Goal: Information Seeking & Learning: Learn about a topic

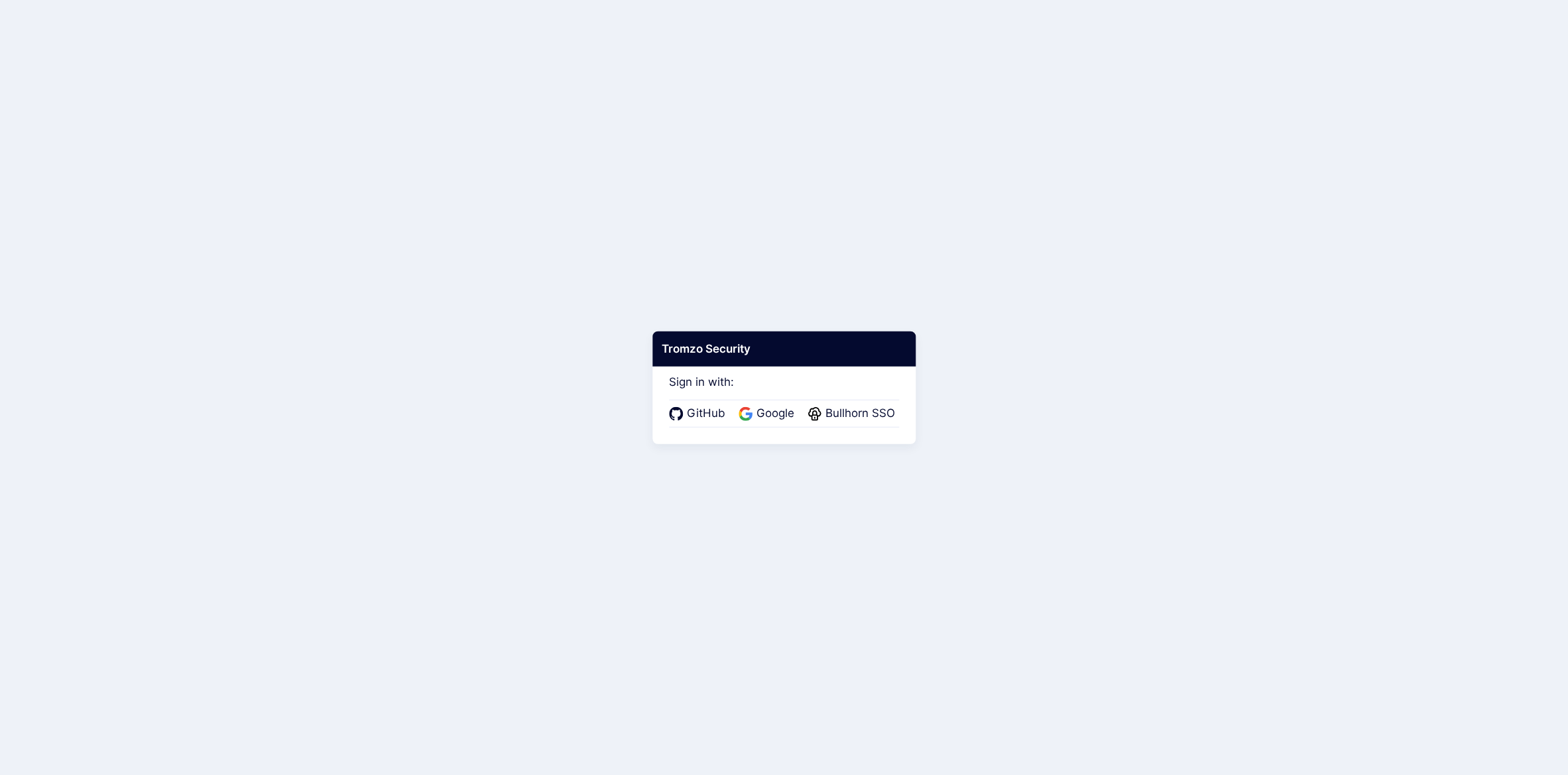
click at [889, 418] on span "Bullhorn SSO" at bounding box center [859, 413] width 78 height 17
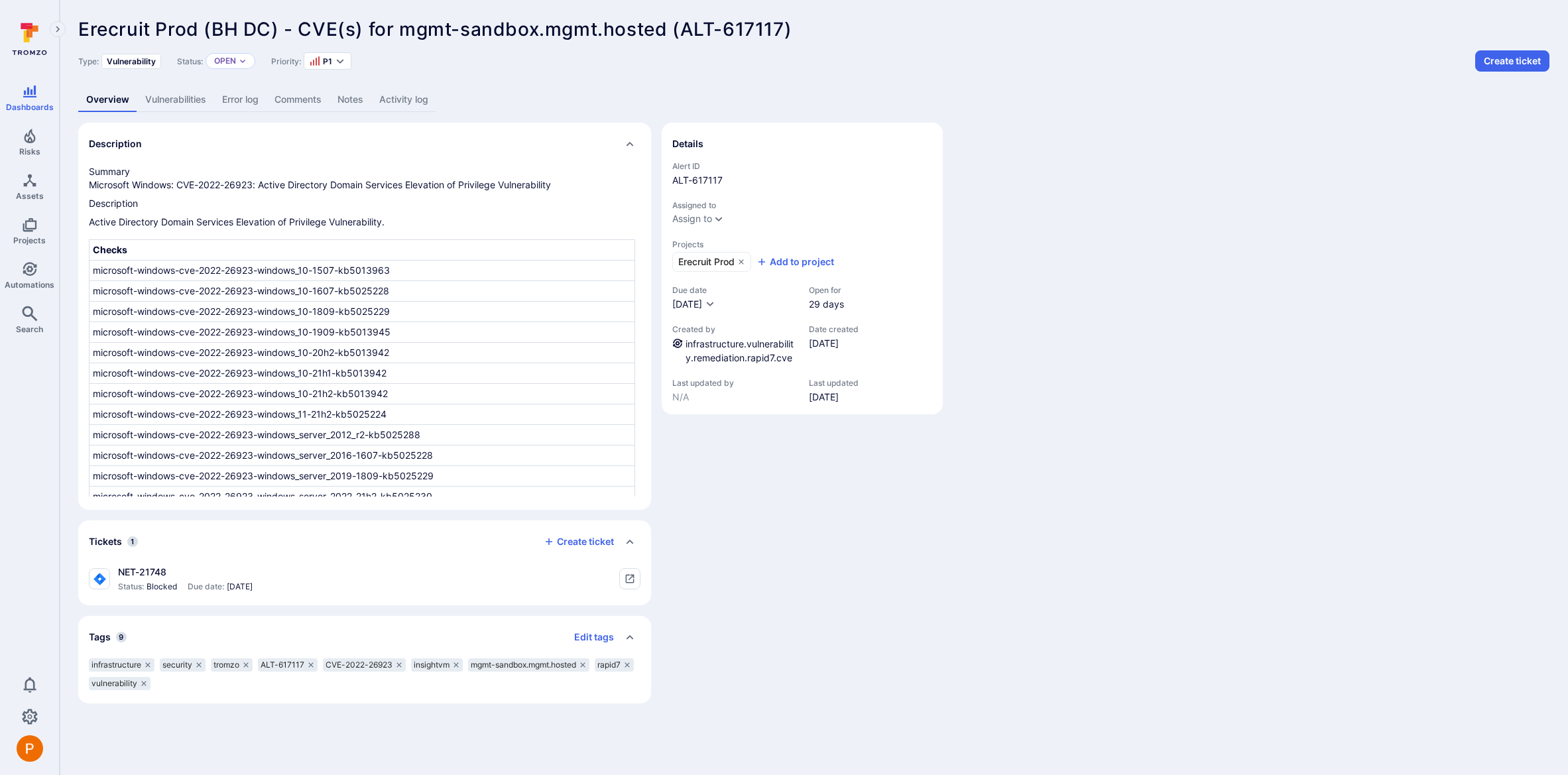
click at [192, 108] on link "Vulnerabilities" at bounding box center [176, 99] width 77 height 25
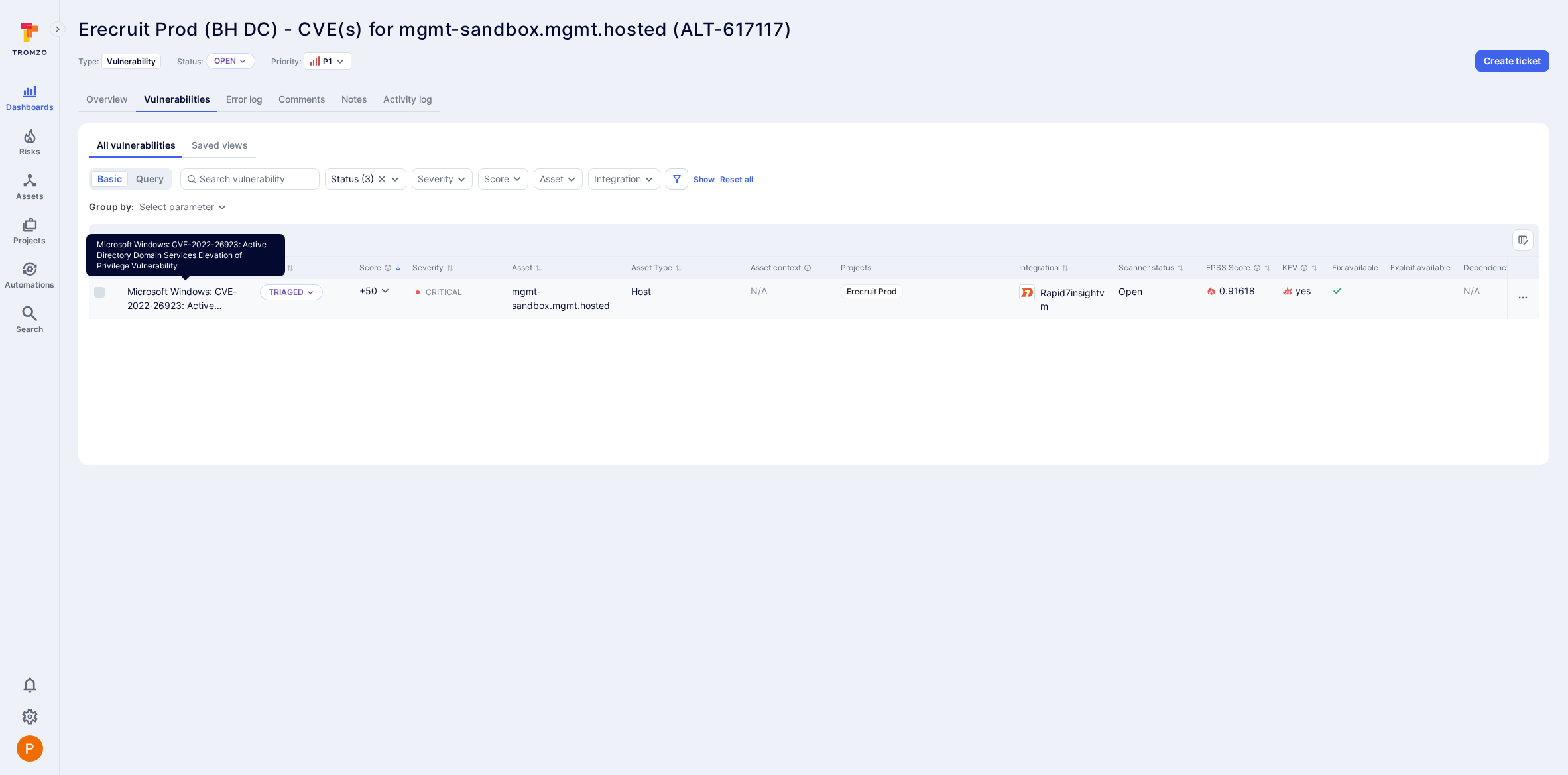
click at [192, 304] on link "Microsoft Windows: CVE-2022-26923: Active Directory Domain Services Elevation o…" at bounding box center [184, 319] width 115 height 67
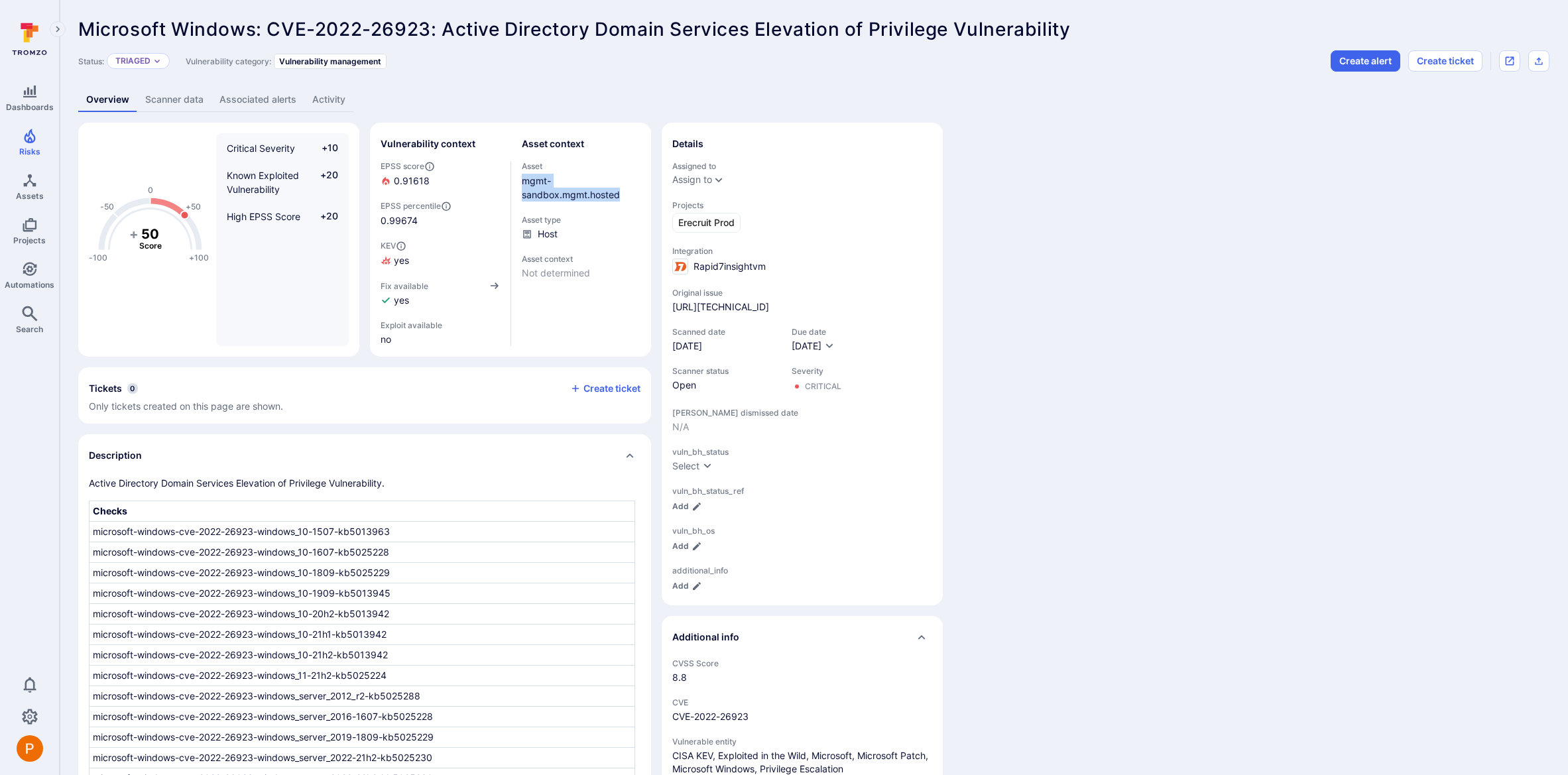
drag, startPoint x: 621, startPoint y: 198, endPoint x: 520, endPoint y: 178, distance: 103.0
click at [520, 178] on div "Vulnerability context EPSS score 0.91618 EPSS percentile 0.99674 KEV yes Fix av…" at bounding box center [511, 239] width 260 height 212
copy link "mgmt-sandbox.mgmt.hosted"
